Goal: Task Accomplishment & Management: Manage account settings

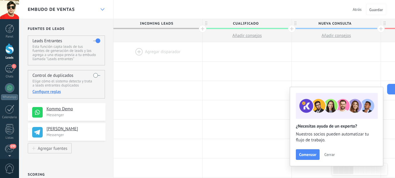
click at [102, 13] on div at bounding box center [102, 9] width 10 height 11
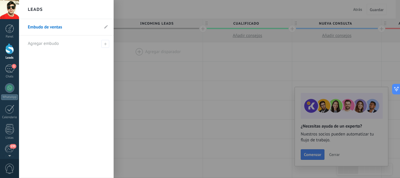
click at [121, 10] on div at bounding box center [219, 89] width 400 height 178
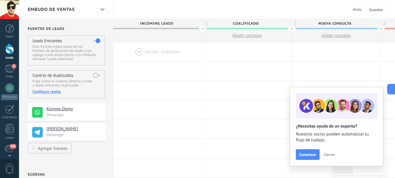
click at [327, 155] on span "Cerrar" at bounding box center [329, 154] width 11 height 4
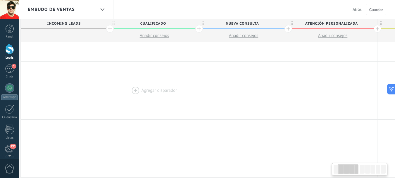
scroll to position [0, 94]
drag, startPoint x: 212, startPoint y: 87, endPoint x: 118, endPoint y: 89, distance: 93.7
click at [118, 89] on div at bounding box center [153, 90] width 89 height 19
click at [274, 79] on div at bounding box center [242, 70] width 89 height 19
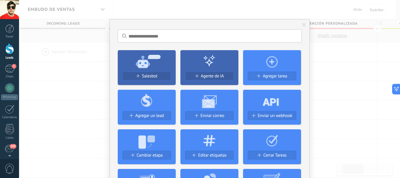
click at [344, 62] on div "No hay resultados Salesbot Agente de IA Agregar tarea Agregar un lead Enviar co…" at bounding box center [209, 89] width 381 height 178
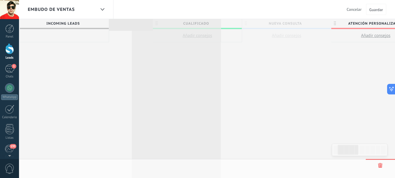
scroll to position [0, 94]
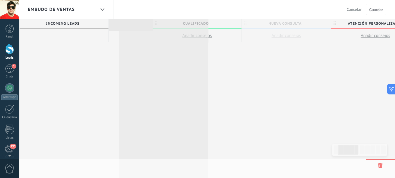
drag, startPoint x: 202, startPoint y: 24, endPoint x: 123, endPoint y: 24, distance: 78.7
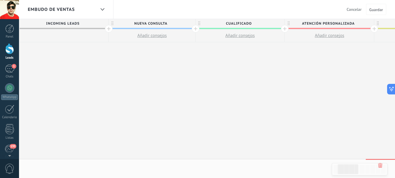
click at [153, 23] on span "Nueva consulta" at bounding box center [151, 23] width 84 height 9
type input "**********"
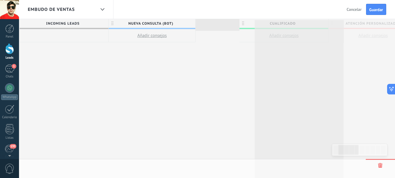
scroll to position [0, 95]
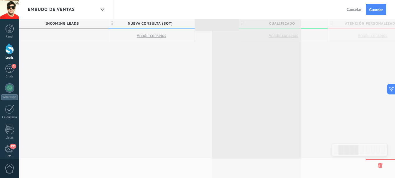
drag, startPoint x: 288, startPoint y: 22, endPoint x: 215, endPoint y: 23, distance: 72.6
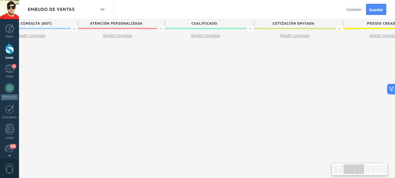
drag, startPoint x: 231, startPoint y: 110, endPoint x: 166, endPoint y: 109, distance: 64.1
click at [162, 111] on div "**********" at bounding box center [342, 113] width 888 height 188
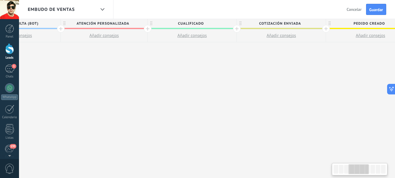
scroll to position [0, 283]
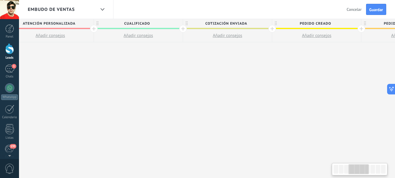
drag, startPoint x: 283, startPoint y: 85, endPoint x: 262, endPoint y: 86, distance: 21.4
click at [262, 86] on div "**********" at bounding box center [275, 113] width 888 height 188
click at [227, 21] on span "Cotización enviada" at bounding box center [226, 23] width 86 height 9
click at [227, 21] on input "**********" at bounding box center [227, 23] width 78 height 9
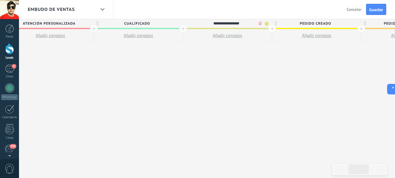
click at [227, 21] on input "**********" at bounding box center [227, 23] width 78 height 9
type input "**********"
click at [220, 75] on div "**********" at bounding box center [275, 113] width 888 height 188
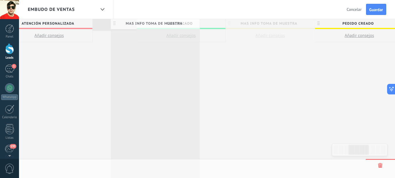
drag, startPoint x: 186, startPoint y: 23, endPoint x: 112, endPoint y: 23, distance: 74.0
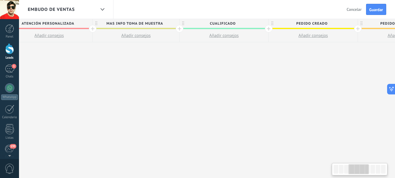
click at [231, 102] on div "**********" at bounding box center [272, 113] width 885 height 188
click at [298, 75] on div "**********" at bounding box center [272, 113] width 885 height 188
click at [273, 23] on icon at bounding box center [273, 23] width 2 height 4
click at [346, 24] on body ".abccls-1,.abccls-2{fill-rule:evenodd}.abccls-2{fill:#fff} .abfcls-1{fill:none}…" at bounding box center [197, 89] width 395 height 178
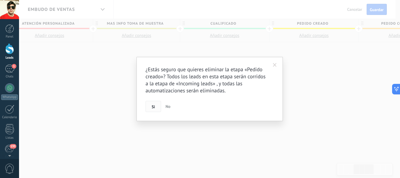
click at [154, 106] on span "Si" at bounding box center [153, 106] width 3 height 4
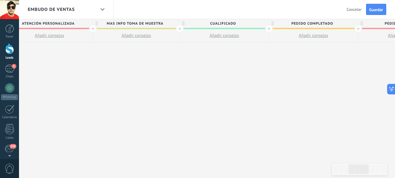
click at [246, 25] on span "Cualificado" at bounding box center [223, 23] width 86 height 9
click at [258, 23] on body ".abccls-1,.abccls-2{fill-rule:evenodd}.abccls-2{fill:#fff} .abfcls-1{fill:none}…" at bounding box center [197, 89] width 395 height 178
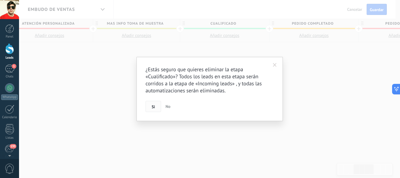
click at [153, 104] on span "Si" at bounding box center [153, 106] width 3 height 4
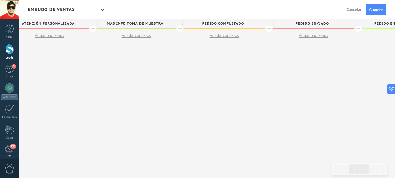
click at [314, 89] on div "**********" at bounding box center [183, 113] width 707 height 188
click at [236, 22] on span "Pedido completado" at bounding box center [223, 23] width 86 height 9
click at [236, 22] on input "**********" at bounding box center [223, 23] width 78 height 9
type input "**********"
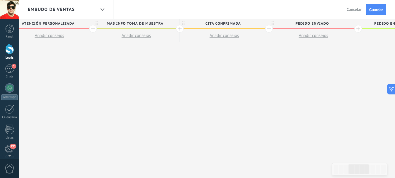
drag, startPoint x: 302, startPoint y: 117, endPoint x: 294, endPoint y: 111, distance: 9.9
click at [302, 117] on div "**********" at bounding box center [183, 113] width 707 height 188
click at [251, 24] on span "cita confrimada" at bounding box center [223, 23] width 86 height 9
click at [265, 23] on span at bounding box center [264, 24] width 4 height 4
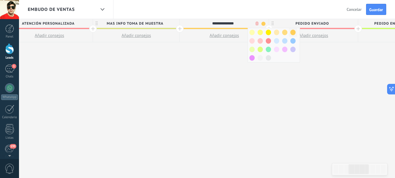
click at [294, 32] on span at bounding box center [293, 33] width 5 height 6
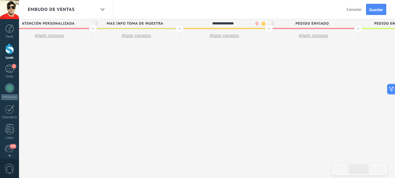
click at [265, 23] on span at bounding box center [264, 24] width 4 height 4
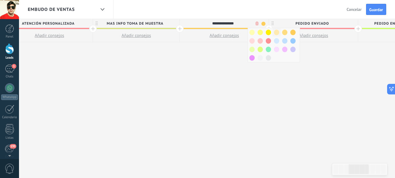
click at [276, 32] on span at bounding box center [276, 33] width 5 height 6
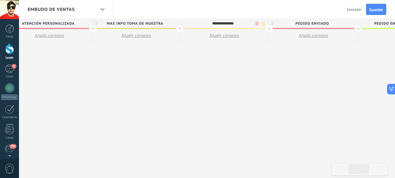
click at [247, 75] on div "**********" at bounding box center [183, 113] width 707 height 188
click at [273, 23] on use at bounding box center [273, 23] width 2 height 4
click at [346, 23] on body ".abccls-1,.abccls-2{fill-rule:evenodd}.abccls-2{fill:#fff} .abfcls-1{fill:none}…" at bounding box center [197, 89] width 395 height 178
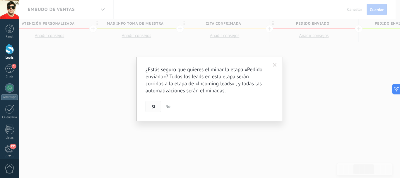
click at [151, 108] on button "Si" at bounding box center [153, 106] width 16 height 11
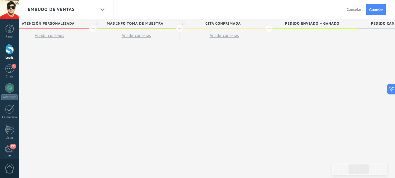
click at [323, 24] on span "Pedido enviado – ganado" at bounding box center [312, 23] width 86 height 9
click at [347, 23] on input "**********" at bounding box center [313, 23] width 78 height 9
click at [327, 52] on div "**********" at bounding box center [139, 113] width 618 height 188
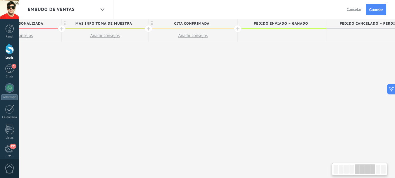
scroll to position [0, 336]
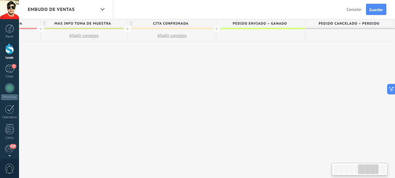
drag, startPoint x: 278, startPoint y: 66, endPoint x: 164, endPoint y: 68, distance: 114.2
click at [164, 68] on div "**********" at bounding box center [87, 113] width 618 height 188
click at [267, 24] on span "Pedido enviado – ganado" at bounding box center [260, 23] width 86 height 9
click at [320, 23] on span "Pedido cancelado – perdido" at bounding box center [349, 23] width 86 height 9
click at [276, 27] on span "Pedido enviado – ganado" at bounding box center [260, 23] width 86 height 9
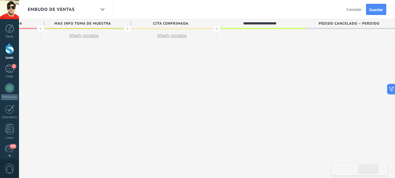
click at [328, 23] on span "Pedido cancelado – perdido" at bounding box center [349, 23] width 86 height 9
click at [324, 36] on div at bounding box center [350, 35] width 89 height 13
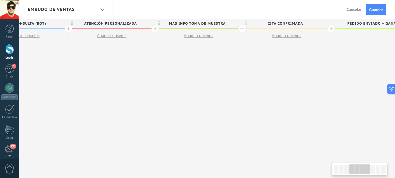
drag, startPoint x: 170, startPoint y: 62, endPoint x: 285, endPoint y: 70, distance: 115.0
click at [285, 70] on div "**********" at bounding box center [201, 113] width 618 height 188
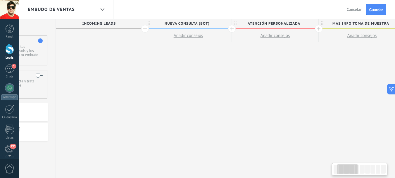
drag, startPoint x: 164, startPoint y: 70, endPoint x: 334, endPoint y: 73, distance: 169.4
click at [334, 73] on div "**********" at bounding box center [365, 113] width 618 height 188
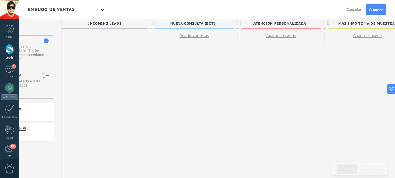
click at [108, 75] on div "**********" at bounding box center [371, 113] width 618 height 188
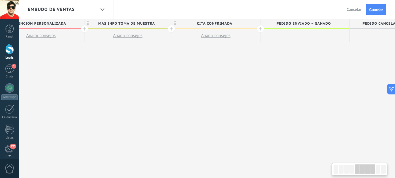
drag, startPoint x: 301, startPoint y: 72, endPoint x: 254, endPoint y: 72, distance: 47.4
click at [255, 72] on div "**********" at bounding box center [131, 113] width 618 height 188
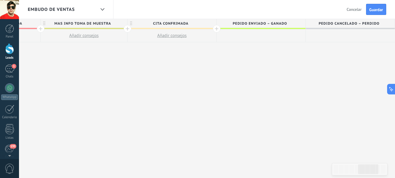
drag, startPoint x: 298, startPoint y: 66, endPoint x: 220, endPoint y: 69, distance: 77.9
click at [220, 69] on div "**********" at bounding box center [87, 113] width 618 height 188
click at [259, 84] on div "**********" at bounding box center [87, 113] width 618 height 188
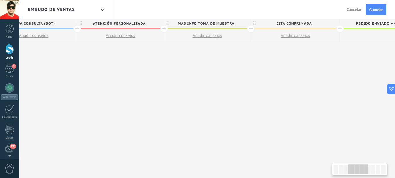
drag, startPoint x: 187, startPoint y: 92, endPoint x: 302, endPoint y: 91, distance: 115.0
click at [305, 91] on div "**********" at bounding box center [210, 113] width 618 height 188
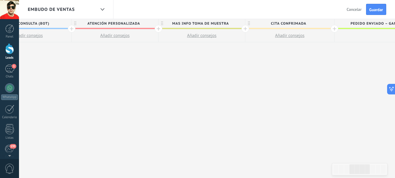
click at [247, 29] on div at bounding box center [246, 29] width 8 height 8
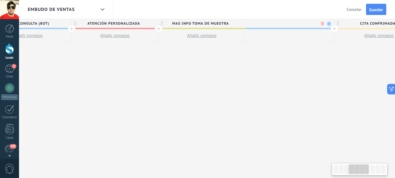
scroll to position [0, 261]
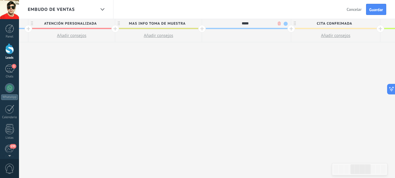
type input "*****"
click at [287, 25] on span at bounding box center [286, 24] width 4 height 4
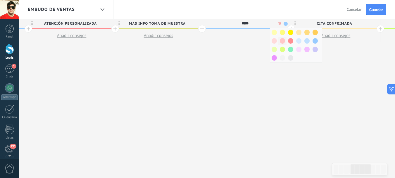
click at [281, 41] on span at bounding box center [282, 41] width 5 height 6
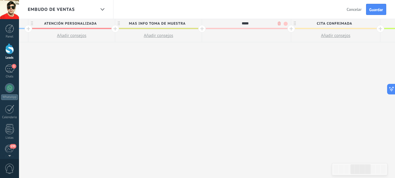
click at [255, 76] on div "**********" at bounding box center [205, 113] width 707 height 188
click at [249, 65] on div "**********" at bounding box center [205, 113] width 707 height 188
click at [289, 29] on div at bounding box center [292, 29] width 8 height 8
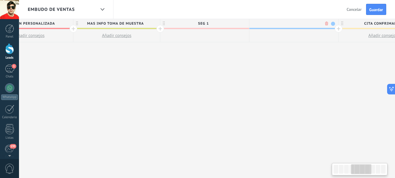
scroll to position [0, 305]
type input "*****"
click at [240, 88] on div "**********" at bounding box center [207, 113] width 796 height 188
click at [287, 64] on div "**********" at bounding box center [207, 113] width 796 height 188
click at [217, 23] on span "seg 1" at bounding box center [202, 23] width 86 height 9
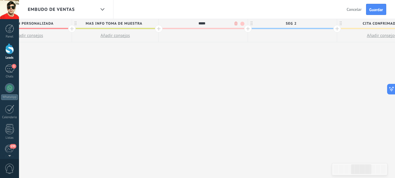
click at [191, 32] on div at bounding box center [203, 35] width 89 height 13
click at [188, 62] on div "**********" at bounding box center [207, 113] width 796 height 188
click at [374, 13] on button "Guardar" at bounding box center [376, 9] width 20 height 11
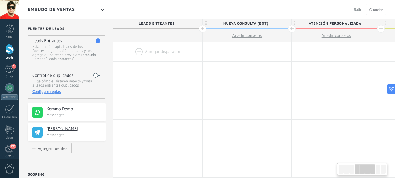
scroll to position [0, 305]
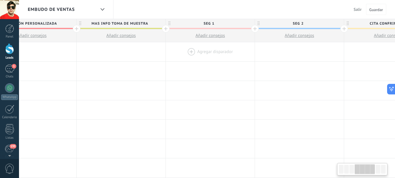
click at [200, 52] on div at bounding box center [210, 51] width 89 height 19
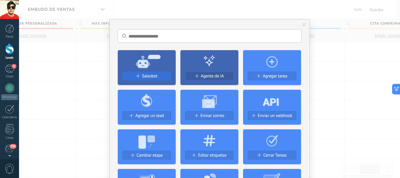
click at [157, 74] on div "Salesbot" at bounding box center [147, 75] width 48 height 5
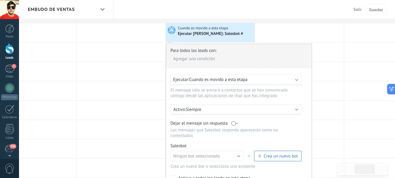
scroll to position [29, 0]
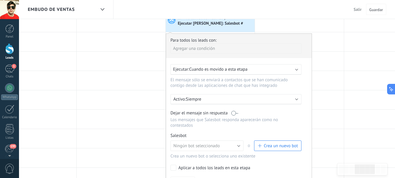
click at [233, 112] on label at bounding box center [234, 113] width 7 height 6
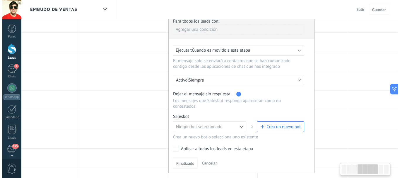
scroll to position [59, 0]
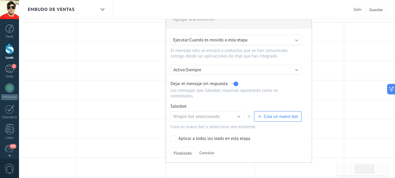
click at [273, 119] on button "Crea un nuevo bot" at bounding box center [277, 116] width 47 height 11
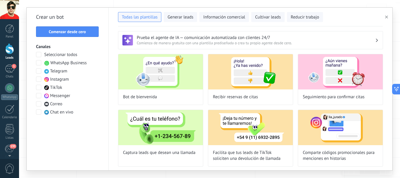
type input "**********"
click at [71, 33] on span "Comenzar desde cero" at bounding box center [67, 32] width 37 height 4
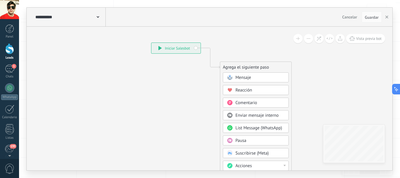
click at [238, 43] on icon at bounding box center [201, 148] width 393 height 505
click at [97, 17] on use at bounding box center [98, 17] width 3 height 2
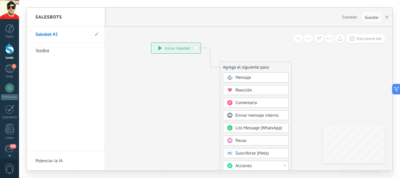
click at [99, 34] on li "Salesbot #2" at bounding box center [66, 35] width 78 height 16
click at [98, 35] on icon at bounding box center [97, 34] width 4 height 4
drag, startPoint x: 68, startPoint y: 35, endPoint x: 18, endPoint y: 36, distance: 50.0
click at [19, 36] on div "**********" at bounding box center [209, 89] width 381 height 178
type input "*"
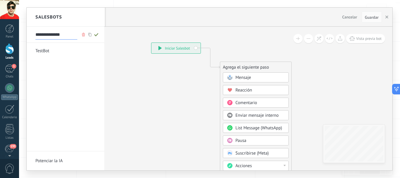
type input "**********"
click at [97, 34] on use at bounding box center [96, 34] width 4 height 3
click at [52, 50] on link "TestBot" at bounding box center [62, 51] width 54 height 16
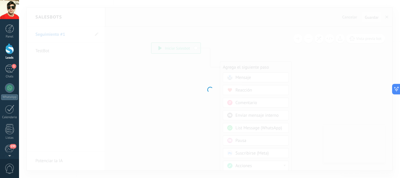
type input "*******"
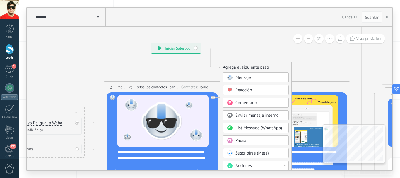
click at [101, 17] on div "******* TestBot" at bounding box center [70, 17] width 72 height 19
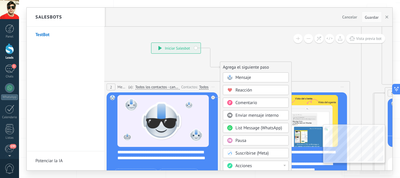
click at [54, 19] on h2 "Salesbots" at bounding box center [48, 17] width 27 height 18
click at [54, 16] on h2 "Salesbots" at bounding box center [48, 17] width 27 height 18
click at [50, 37] on link "TestBot" at bounding box center [62, 35] width 54 height 16
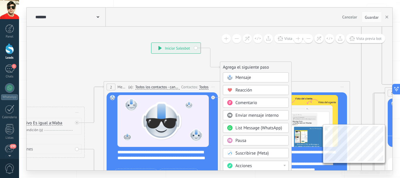
click at [355, 19] on span "Cancelar" at bounding box center [349, 16] width 15 height 5
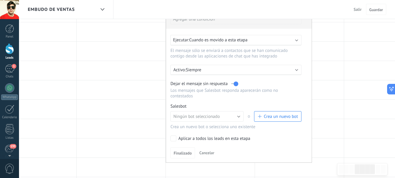
click at [267, 114] on span "Crea un nuevo bot" at bounding box center [281, 117] width 34 height 6
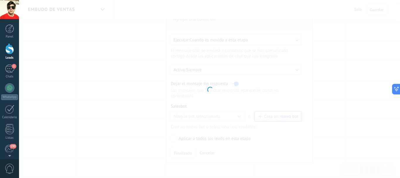
type input "**********"
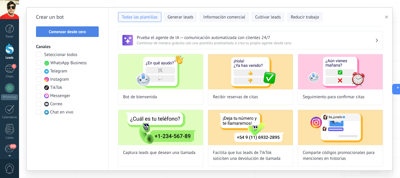
click at [61, 34] on span "Comenzar desde cero" at bounding box center [67, 32] width 37 height 4
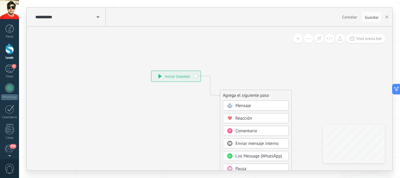
click at [98, 17] on use at bounding box center [98, 17] width 3 height 2
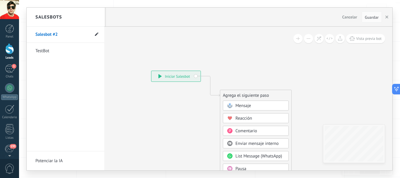
click at [96, 35] on use at bounding box center [97, 34] width 4 height 4
drag, startPoint x: 73, startPoint y: 35, endPoint x: 8, endPoint y: 32, distance: 65.0
click at [8, 32] on body ".abccls-1,.abccls-2{fill-rule:evenodd}.abccls-2{fill:#fff} .abfcls-1{fill:none}…" at bounding box center [200, 30] width 400 height 178
type input "**********"
click at [97, 35] on icon at bounding box center [96, 35] width 6 height 4
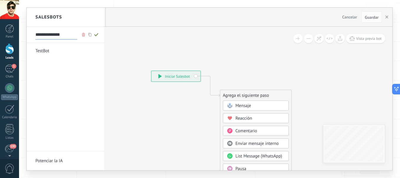
type input "**********"
click at [154, 57] on div at bounding box center [209, 89] width 365 height 162
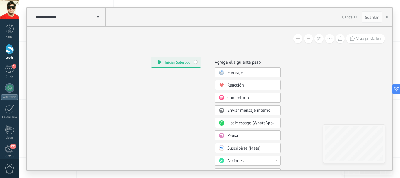
drag, startPoint x: 236, startPoint y: 78, endPoint x: 228, endPoint y: 61, distance: 18.8
click at [228, 61] on div "Agrega el siguiente paso" at bounding box center [247, 62] width 71 height 10
click at [247, 72] on div "Mensaje" at bounding box center [251, 73] width 49 height 6
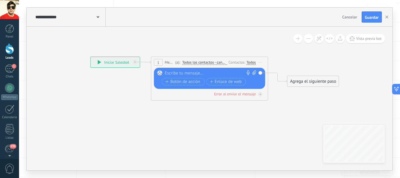
click at [196, 72] on div at bounding box center [208, 73] width 87 height 6
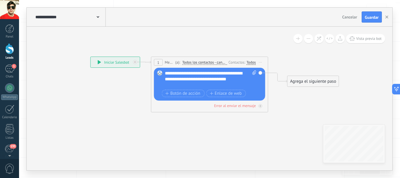
click at [186, 79] on div "**********" at bounding box center [211, 79] width 92 height 18
click at [182, 79] on div "**********" at bounding box center [211, 79] width 92 height 18
click at [327, 84] on div "Agrega el siguiente paso" at bounding box center [312, 81] width 51 height 10
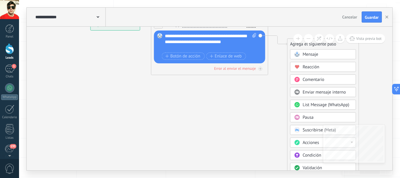
click at [310, 116] on span "Pausa" at bounding box center [308, 117] width 11 height 6
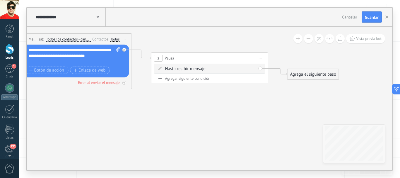
click at [308, 75] on div "Agrega el siguiente paso" at bounding box center [312, 74] width 51 height 10
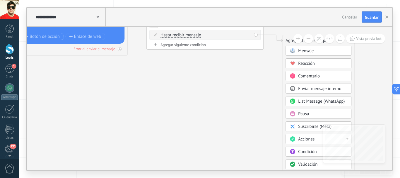
click at [308, 37] on button at bounding box center [308, 38] width 9 height 9
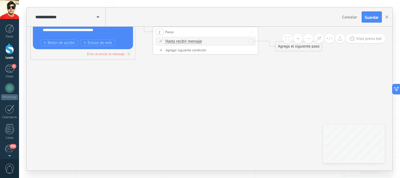
click at [295, 50] on div "Agrega el siguiente paso" at bounding box center [298, 46] width 46 height 9
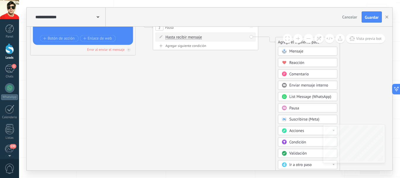
click at [307, 37] on button at bounding box center [308, 38] width 9 height 9
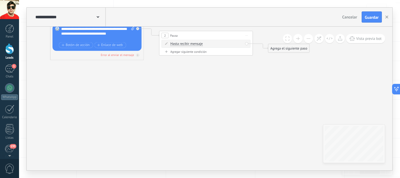
click at [307, 37] on button at bounding box center [308, 38] width 9 height 9
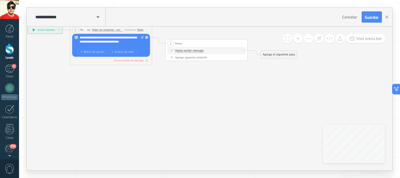
click at [288, 51] on div "Agrega el siguiente paso" at bounding box center [279, 54] width 36 height 7
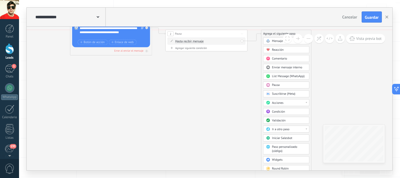
drag, startPoint x: 278, startPoint y: 43, endPoint x: 279, endPoint y: 32, distance: 11.4
click at [279, 32] on div "Agrega el siguiente paso" at bounding box center [286, 33] width 50 height 7
drag, startPoint x: 236, startPoint y: 121, endPoint x: 238, endPoint y: 100, distance: 20.7
click at [238, 100] on icon at bounding box center [155, 36] width 461 height 244
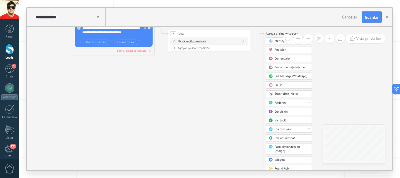
drag, startPoint x: 233, startPoint y: 85, endPoint x: 229, endPoint y: 66, distance: 20.0
drag, startPoint x: 237, startPoint y: 89, endPoint x: 231, endPoint y: 64, distance: 26.0
drag, startPoint x: 303, startPoint y: 123, endPoint x: 296, endPoint y: 77, distance: 47.0
click at [311, 37] on button at bounding box center [308, 38] width 9 height 9
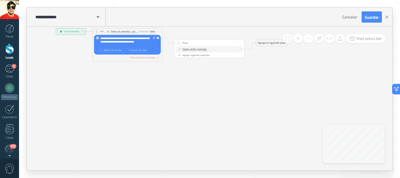
click at [311, 37] on button at bounding box center [308, 38] width 9 height 9
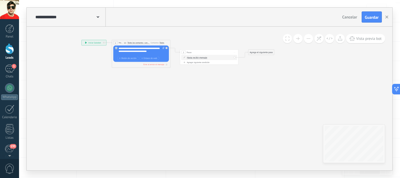
click at [311, 37] on button at bounding box center [308, 38] width 9 height 9
click at [268, 53] on div "Agrega el siguiente paso" at bounding box center [261, 52] width 26 height 5
click at [262, 154] on span "Parar Salesbot" at bounding box center [262, 153] width 13 height 3
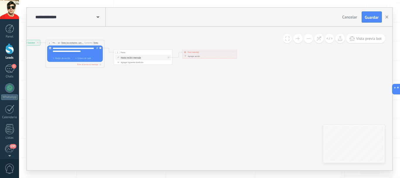
click at [300, 39] on button at bounding box center [297, 38] width 9 height 9
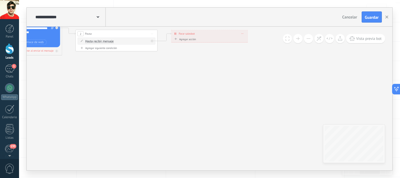
click at [300, 39] on button at bounding box center [297, 38] width 9 height 9
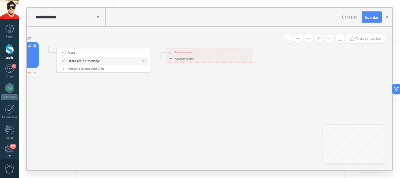
click at [237, 96] on icon at bounding box center [45, 55] width 526 height 279
click at [104, 70] on div "Agregar siguiente condición" at bounding box center [103, 69] width 89 height 4
click at [92, 71] on input "*" at bounding box center [91, 71] width 2 height 4
type input "*"
click at [106, 71] on span ": * horas * min * sec" at bounding box center [102, 70] width 29 height 4
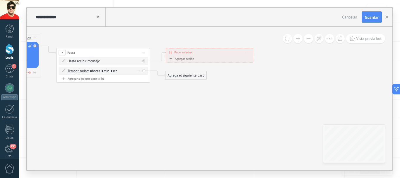
click at [103, 70] on input "*" at bounding box center [102, 71] width 2 height 4
type input "*"
click at [181, 77] on div "Agrega el siguiente paso" at bounding box center [185, 75] width 41 height 8
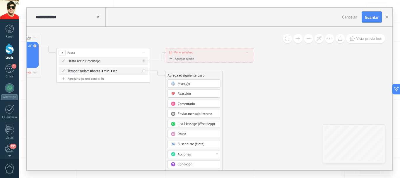
click at [199, 82] on div "Mensaje" at bounding box center [197, 83] width 39 height 5
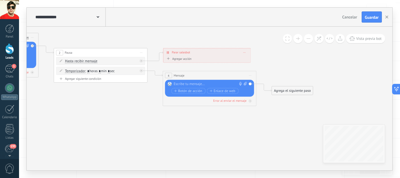
click at [198, 84] on div at bounding box center [209, 84] width 70 height 5
click at [182, 83] on div "**********" at bounding box center [210, 84] width 73 height 5
click at [287, 91] on div "Agrega el siguiente paso" at bounding box center [292, 91] width 41 height 8
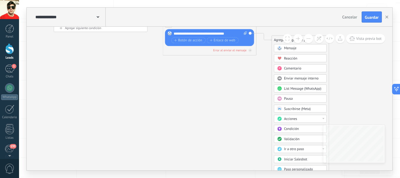
click at [309, 39] on button at bounding box center [308, 38] width 9 height 9
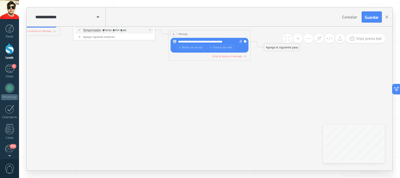
click at [309, 39] on button at bounding box center [308, 38] width 9 height 9
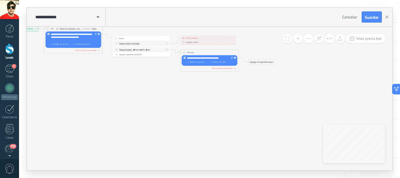
click at [309, 39] on button at bounding box center [308, 38] width 9 height 9
click at [260, 61] on div "Agrega el siguiente paso" at bounding box center [261, 61] width 26 height 5
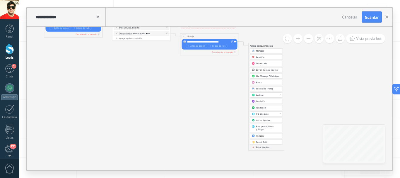
click at [265, 147] on span "Parar Salesbot" at bounding box center [262, 147] width 13 height 3
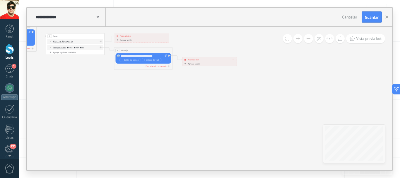
click at [256, 86] on icon at bounding box center [72, 47] width 397 height 192
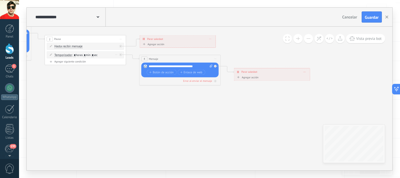
click at [75, 54] on input "*" at bounding box center [75, 55] width 2 height 3
type input "**"
click at [273, 73] on div "**********" at bounding box center [271, 71] width 75 height 7
click at [304, 71] on span at bounding box center [304, 72] width 2 height 2
click at [308, 77] on div "Borrar" at bounding box center [312, 77] width 18 height 7
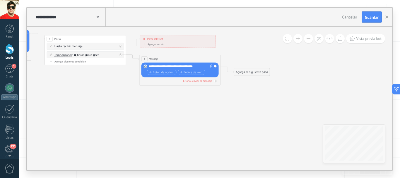
click at [215, 59] on icon at bounding box center [215, 59] width 2 height 0
click at [228, 86] on div "Borrar" at bounding box center [234, 85] width 40 height 7
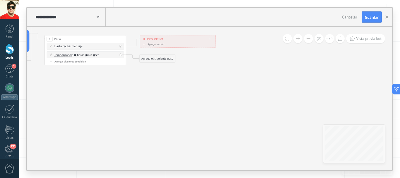
click at [162, 58] on div "Agrega el siguiente paso" at bounding box center [157, 58] width 36 height 7
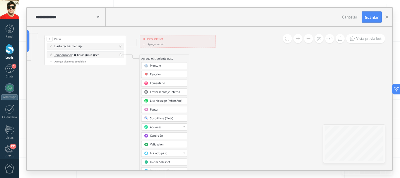
click at [171, 125] on div "Acciones" at bounding box center [167, 127] width 34 height 4
click at [171, 147] on div "Cambiar etapa del lead" at bounding box center [163, 147] width 45 height 7
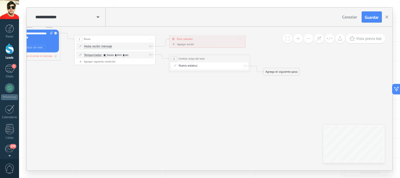
click at [0, 0] on div "Nueva consulta (bot) ATENCIÓN PERSONALIZADA mas info toma de muestra seg 1 seg …" at bounding box center [0, 0] width 0 height 0
click at [0, 0] on label "seg 2" at bounding box center [0, 0] width 0 height 0
click at [272, 71] on div "Agrega el siguiente paso" at bounding box center [281, 71] width 36 height 7
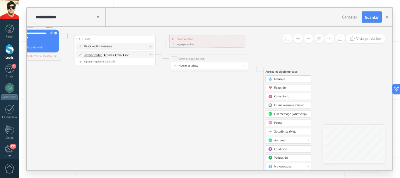
click at [258, 104] on icon at bounding box center [111, 48] width 551 height 257
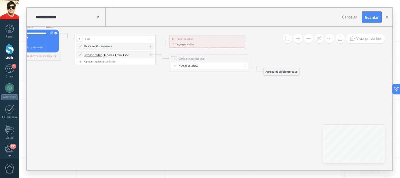
click at [306, 40] on button at bounding box center [308, 38] width 9 height 9
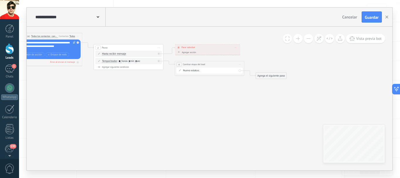
click at [306, 40] on button at bounding box center [308, 38] width 9 height 9
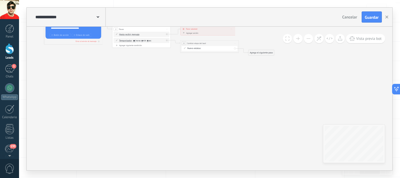
click at [261, 52] on div "Agrega el siguiente paso" at bounding box center [261, 52] width 26 height 5
click at [265, 155] on span "Parar Salesbot" at bounding box center [262, 154] width 13 height 3
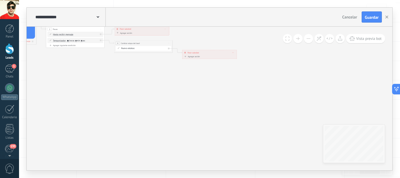
drag, startPoint x: 109, startPoint y: 108, endPoint x: 169, endPoint y: 124, distance: 62.5
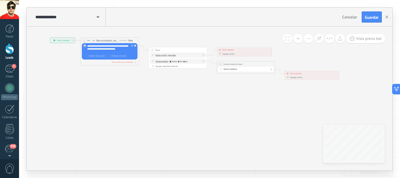
drag, startPoint x: 152, startPoint y: 84, endPoint x: 255, endPoint y: 105, distance: 104.5
click at [255, 105] on icon at bounding box center [175, 56] width 397 height 185
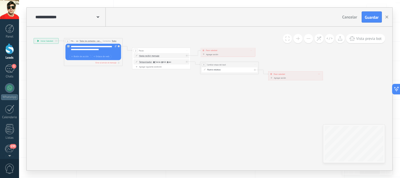
drag, startPoint x: 222, startPoint y: 107, endPoint x: 206, endPoint y: 108, distance: 16.1
click at [206, 108] on icon at bounding box center [158, 57] width 397 height 185
click at [364, 20] on button "Guardar" at bounding box center [371, 16] width 20 height 11
click at [386, 16] on icon "button" at bounding box center [386, 17] width 3 height 3
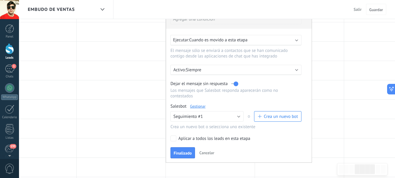
click at [261, 137] on label "Aplicar a todos los leads en esta etapa" at bounding box center [235, 138] width 129 height 6
click at [192, 153] on span "Finalizado" at bounding box center [183, 153] width 18 height 4
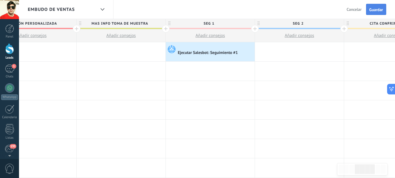
click at [377, 11] on span "Guardar" at bounding box center [377, 10] width 14 height 4
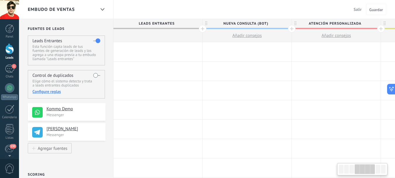
scroll to position [0, 305]
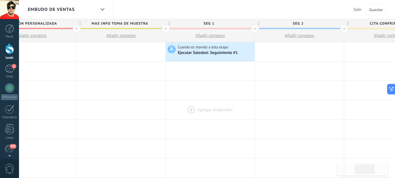
click at [219, 101] on div at bounding box center [210, 109] width 89 height 19
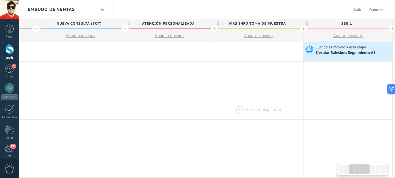
scroll to position [0, 159]
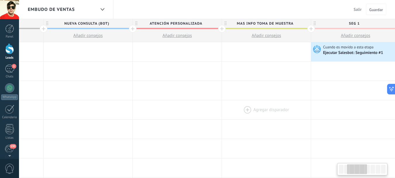
drag, startPoint x: 131, startPoint y: 99, endPoint x: 276, endPoint y: 101, distance: 145.4
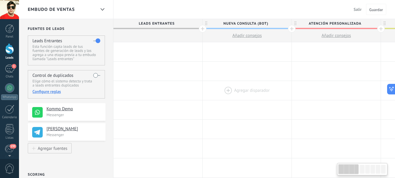
click at [275, 89] on div at bounding box center [247, 90] width 89 height 19
click at [161, 50] on div at bounding box center [158, 51] width 89 height 19
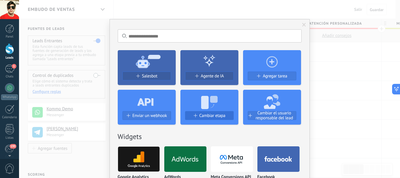
click at [217, 117] on span "Cambiar etapa" at bounding box center [212, 115] width 26 height 5
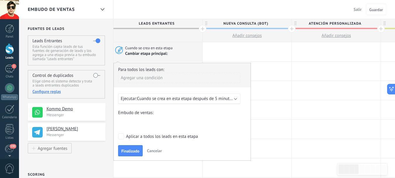
click at [195, 97] on span "Cuando se crea en esta etapa después de 5 minutos" at bounding box center [185, 99] width 97 height 6
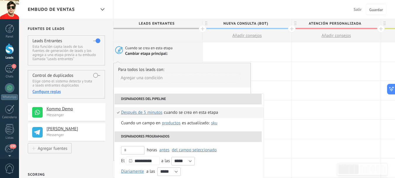
click at [145, 112] on span "después de 5 minutos" at bounding box center [142, 112] width 42 height 11
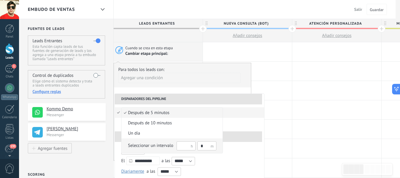
click at [185, 143] on input "text" at bounding box center [185, 145] width 19 height 9
type input "**"
click at [204, 146] on input "*" at bounding box center [206, 145] width 19 height 9
type input "*"
click at [239, 133] on div at bounding box center [200, 89] width 400 height 178
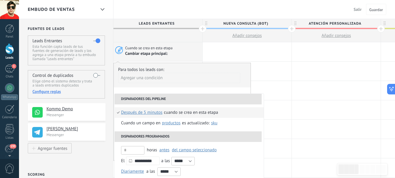
click at [150, 112] on span "después de 5 minutos" at bounding box center [142, 112] width 42 height 11
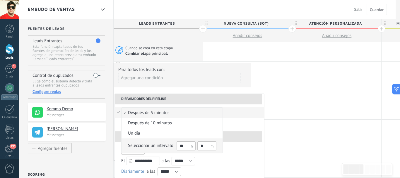
click at [156, 144] on div "Seleccionar un intervalo" at bounding box center [150, 145] width 45 height 6
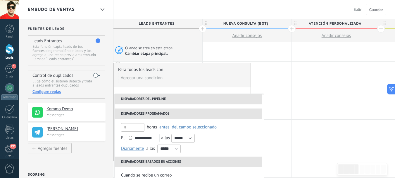
scroll to position [29, 0]
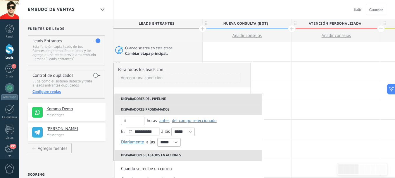
click at [217, 85] on div "Agregar una condición" at bounding box center [179, 80] width 122 height 15
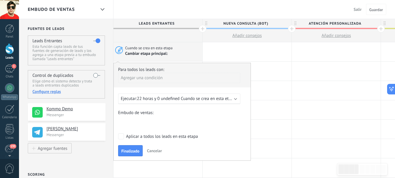
click at [0, 0] on div "Nueva consulta (bot) ATENCIÓN PERSONALIZADA mas info toma de muestra seg 1 seg …" at bounding box center [0, 0] width 0 height 0
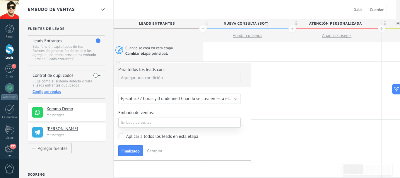
click at [0, 0] on label "seg 1" at bounding box center [0, 0] width 0 height 0
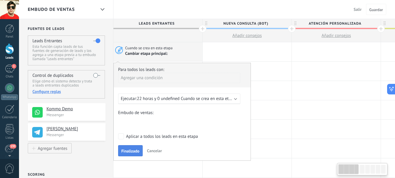
click at [124, 147] on button "Finalizado" at bounding box center [130, 150] width 25 height 11
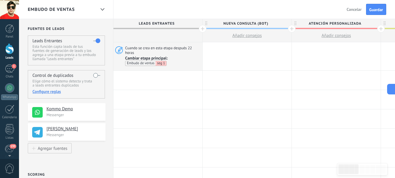
click at [219, 7] on div "Embudo de ventas Salir Cancelar Guardar" at bounding box center [207, 9] width 376 height 19
click at [239, 56] on div at bounding box center [247, 56] width 89 height 28
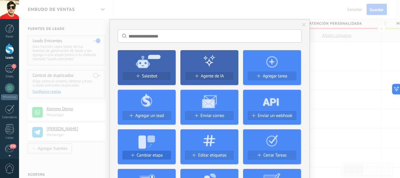
click at [160, 154] on span "Cambiar etapa" at bounding box center [150, 154] width 26 height 5
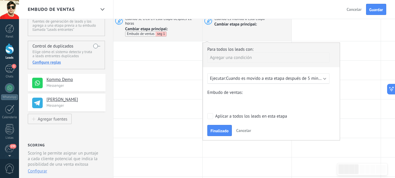
click at [274, 80] on span "Cuando es movido a esta etapa después de 5 minutos" at bounding box center [276, 78] width 100 height 6
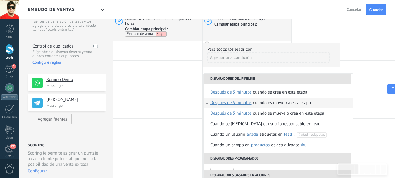
click at [249, 101] on span "después de 5 minutos" at bounding box center [231, 102] width 42 height 11
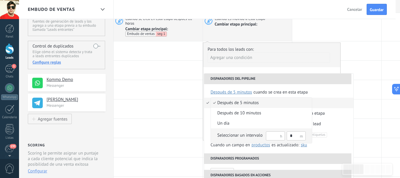
click at [269, 135] on input "text" at bounding box center [275, 135] width 19 height 9
type input "**"
type input "*"
click at [249, 136] on div "Seleccionar un intervalo" at bounding box center [239, 135] width 45 height 6
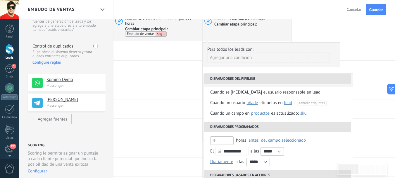
scroll to position [0, 0]
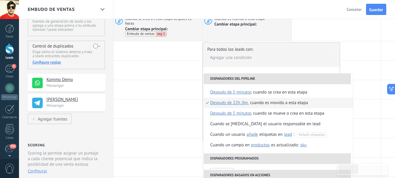
click at [296, 48] on div "Para todos los leads con:" at bounding box center [271, 50] width 128 height 6
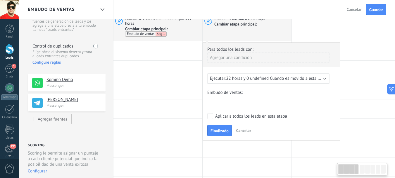
click at [0, 0] on div "Nueva consulta (bot) ATENCIÓN PERSONALIZADA mas info toma de muestra seg 1 seg …" at bounding box center [0, 0] width 0 height 0
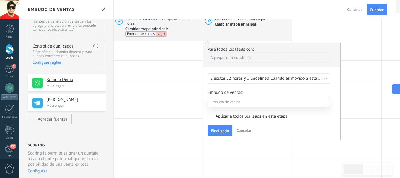
click at [0, 0] on label "seg 1" at bounding box center [0, 0] width 0 height 0
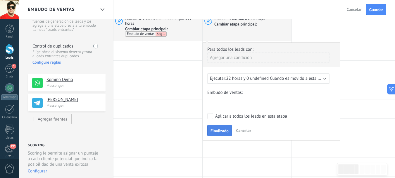
click at [224, 132] on span "Finalizado" at bounding box center [220, 130] width 18 height 4
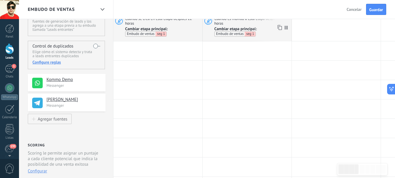
click at [264, 27] on span "Cambiar etapa principal: Embudo de ventas seg 1" at bounding box center [251, 31] width 75 height 11
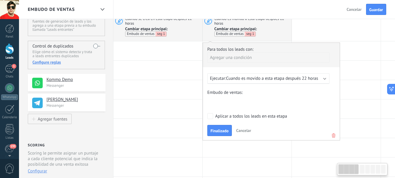
click at [211, 130] on span "Finalizado" at bounding box center [220, 130] width 18 height 4
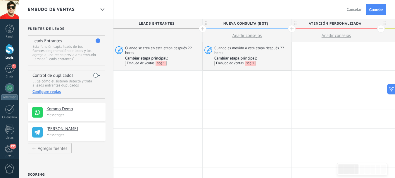
click at [375, 11] on span "Guardar" at bounding box center [377, 10] width 14 height 4
drag, startPoint x: 202, startPoint y: 110, endPoint x: 316, endPoint y: 105, distance: 114.5
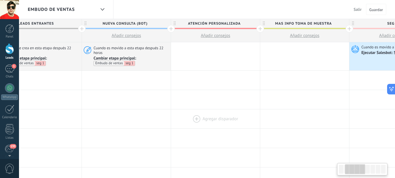
scroll to position [0, 138]
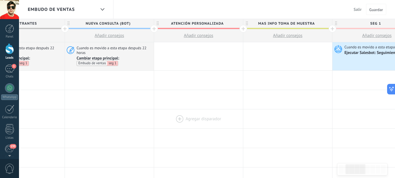
drag, startPoint x: 316, startPoint y: 105, endPoint x: 202, endPoint y: 116, distance: 115.0
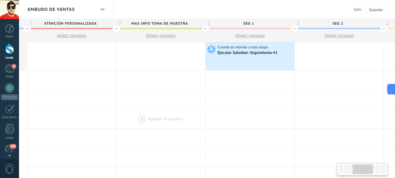
scroll to position [0, 267]
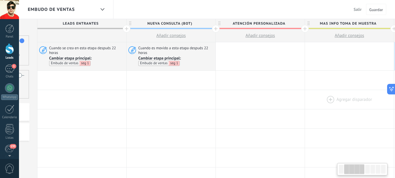
drag, startPoint x: 275, startPoint y: 102, endPoint x: 338, endPoint y: 97, distance: 62.8
click at [338, 97] on div at bounding box center [349, 99] width 89 height 19
click at [305, 13] on div "Embudo de ventas Salir Cancelar Guardar" at bounding box center [207, 9] width 376 height 19
click at [378, 8] on span "Guardar" at bounding box center [377, 10] width 14 height 4
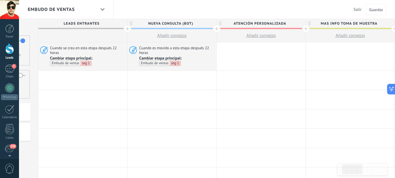
click at [360, 8] on span "Salir" at bounding box center [358, 9] width 8 height 5
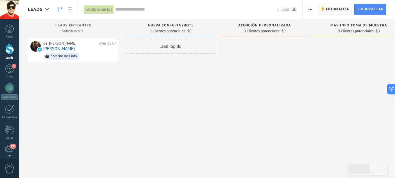
click at [327, 9] on span "Automatiza" at bounding box center [338, 9] width 24 height 11
